Goal: Navigation & Orientation: Go to known website

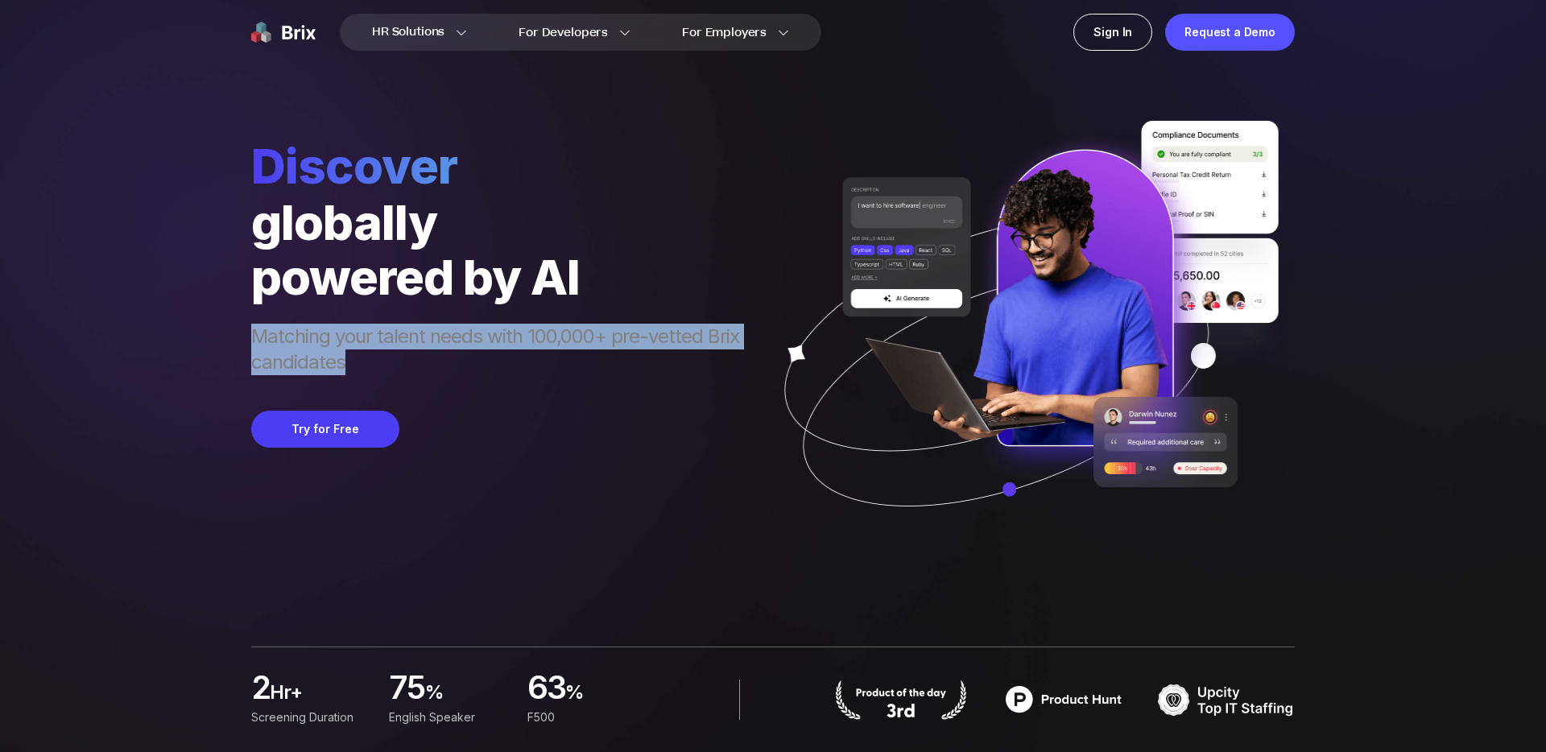
drag, startPoint x: 484, startPoint y: 367, endPoint x: 506, endPoint y: 322, distance: 50.0
click at [506, 322] on div "Matching your talent needs with 100,000+ pre-vetted Brix candidates" at bounding box center [503, 341] width 504 height 74
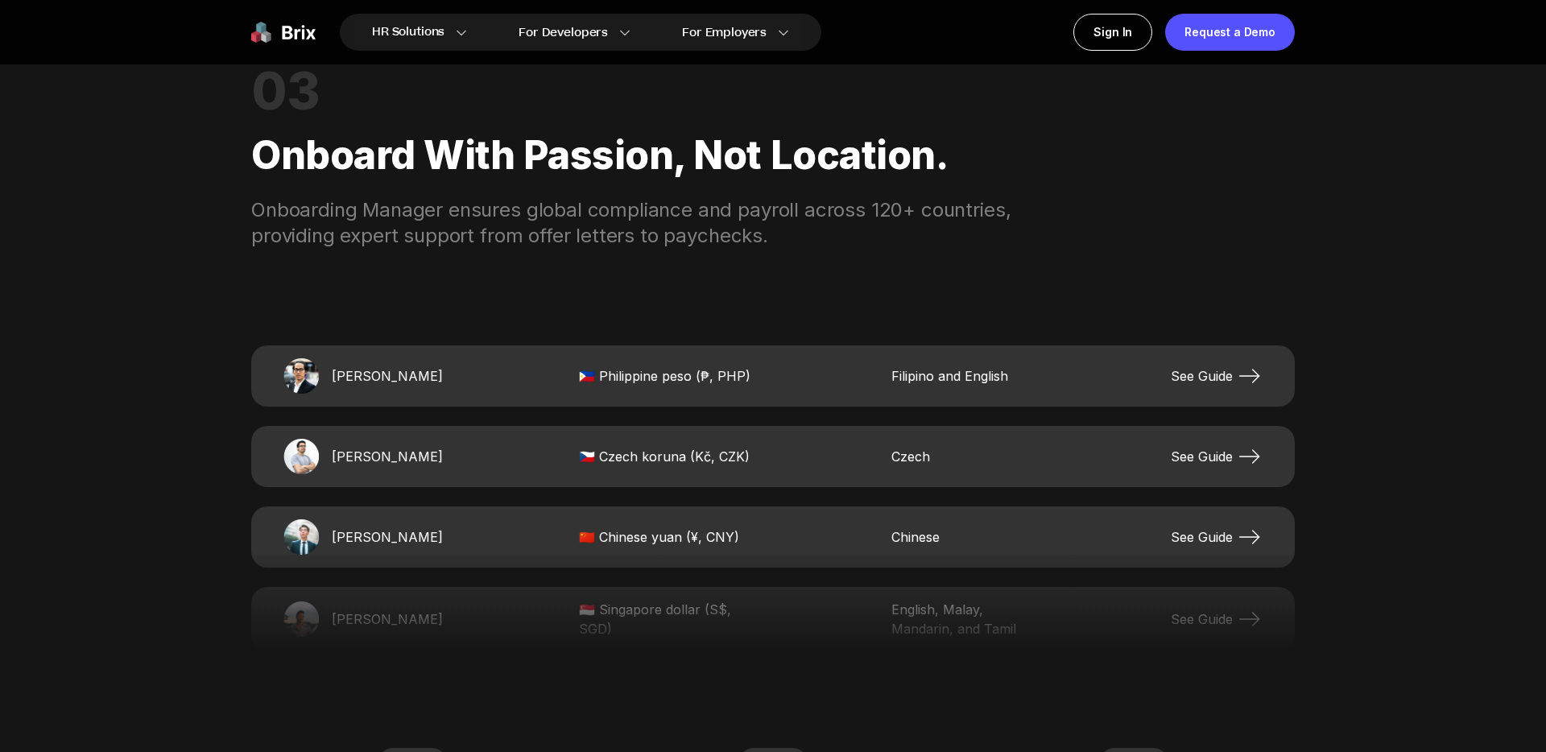
scroll to position [2905, 0]
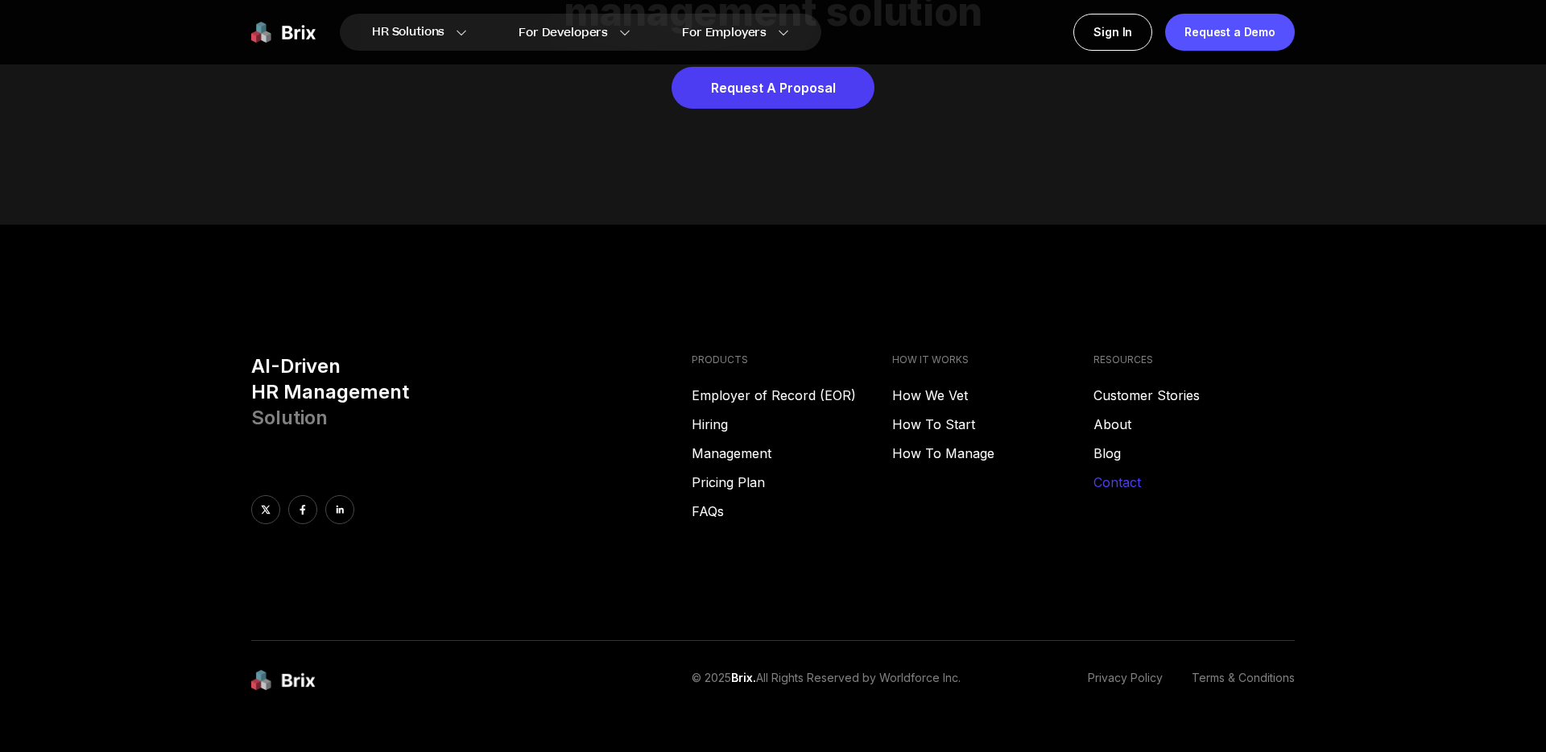
scroll to position [8224, 0]
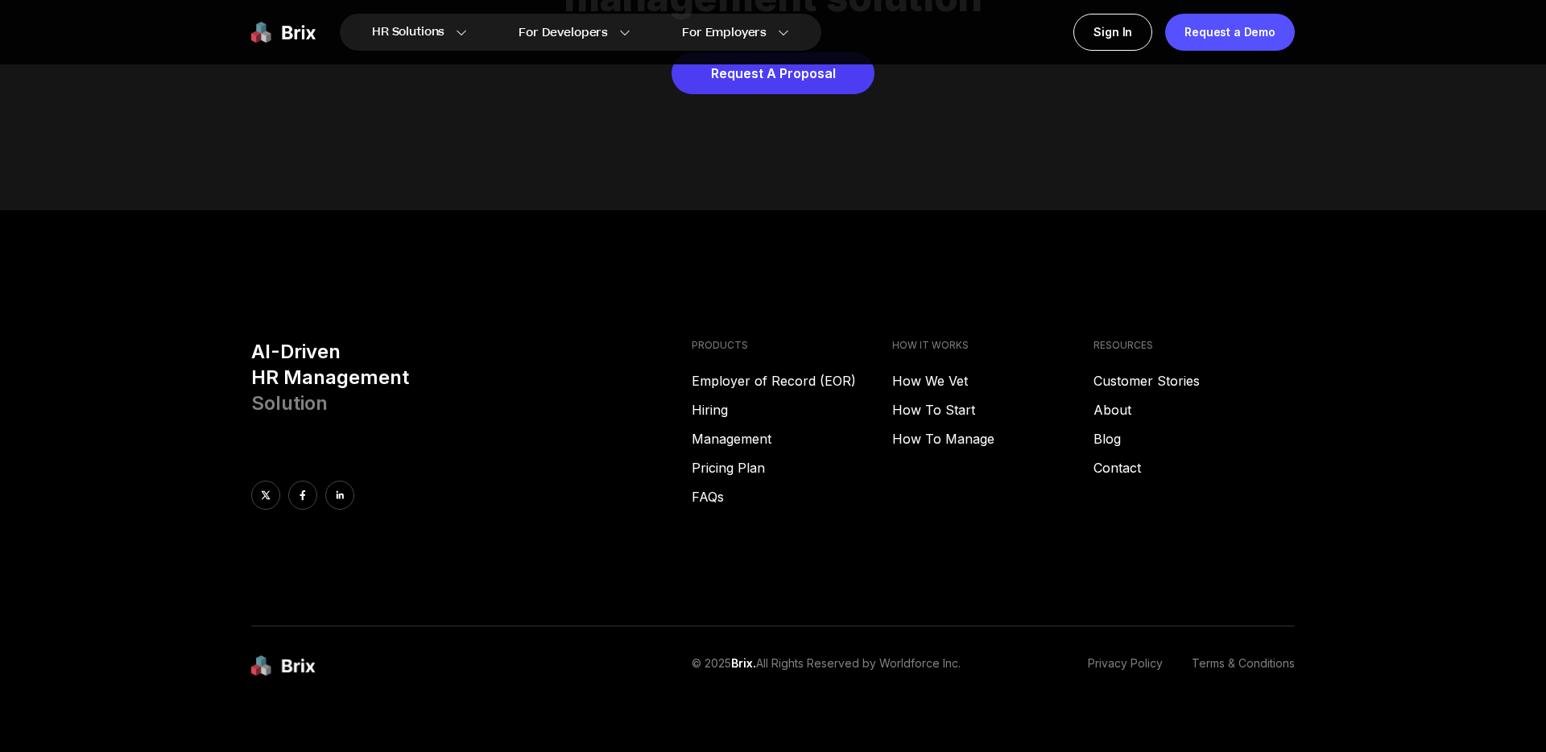
click at [334, 488] on div "AI-Driven HR Management Solution PRODUCTS Employer of Record (EOR) Hiring Manag…" at bounding box center [772, 482] width 1159 height 287
click at [336, 481] on link at bounding box center [339, 495] width 29 height 29
